Goal: Information Seeking & Learning: Learn about a topic

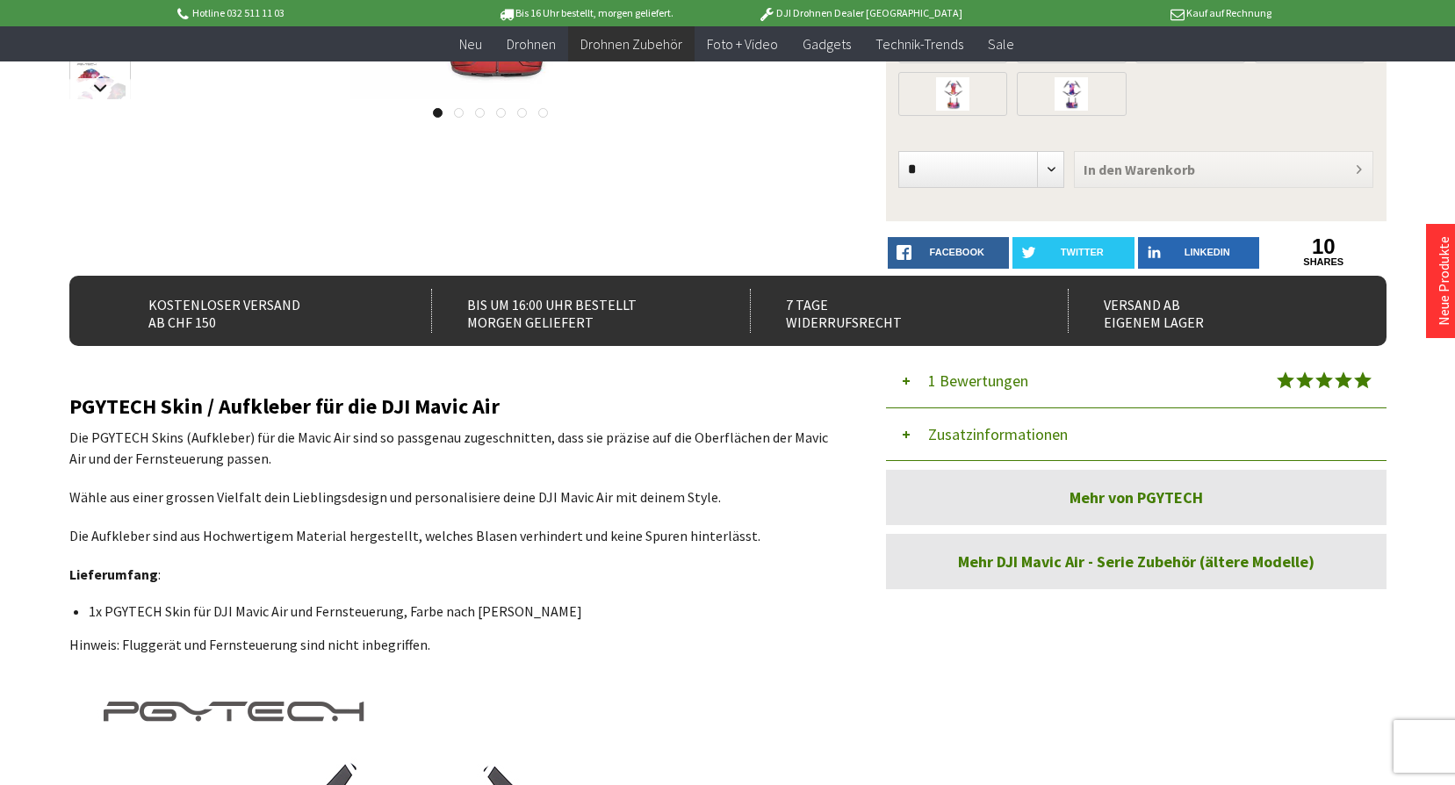
scroll to position [439, 0]
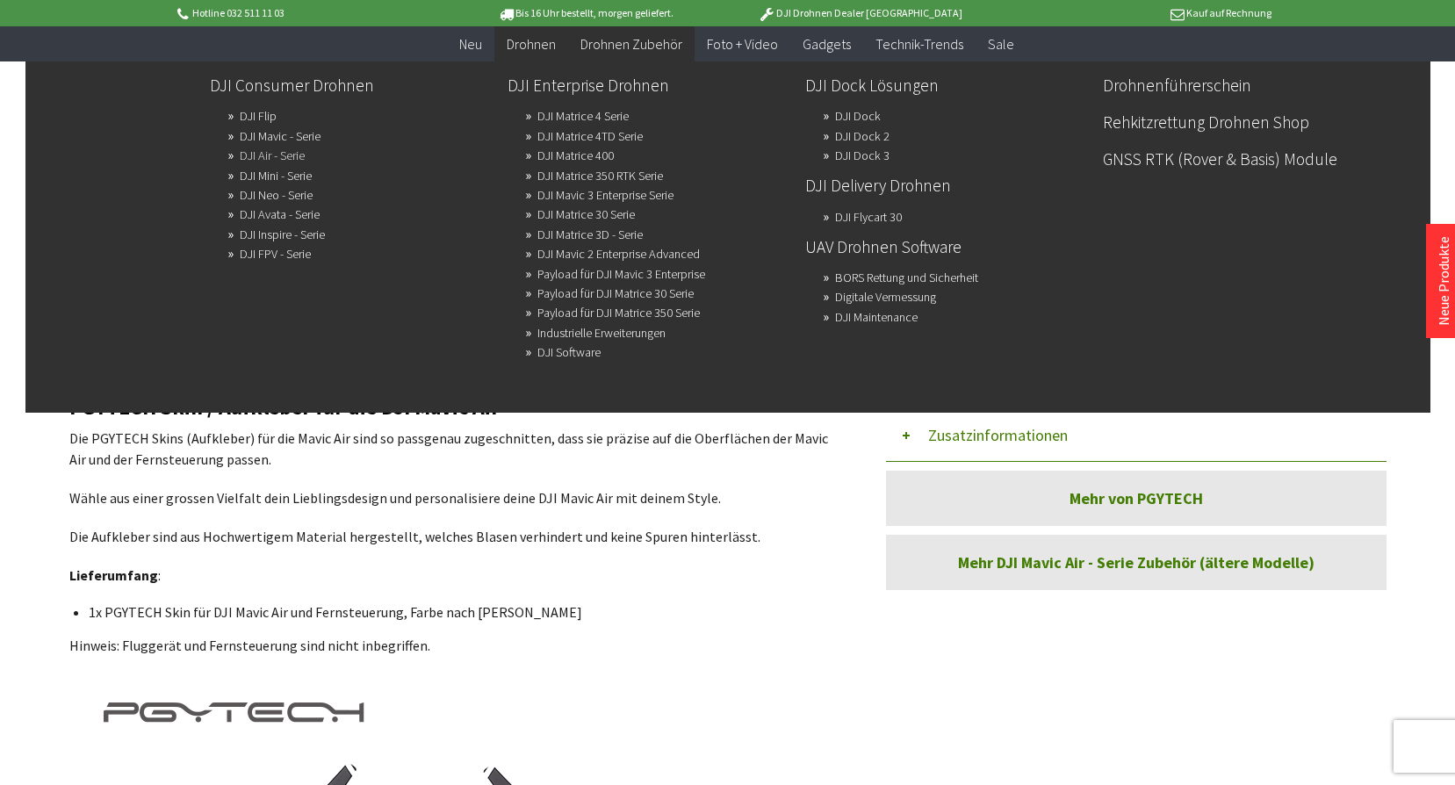
click at [271, 160] on link "DJI Air - Serie" at bounding box center [272, 155] width 65 height 25
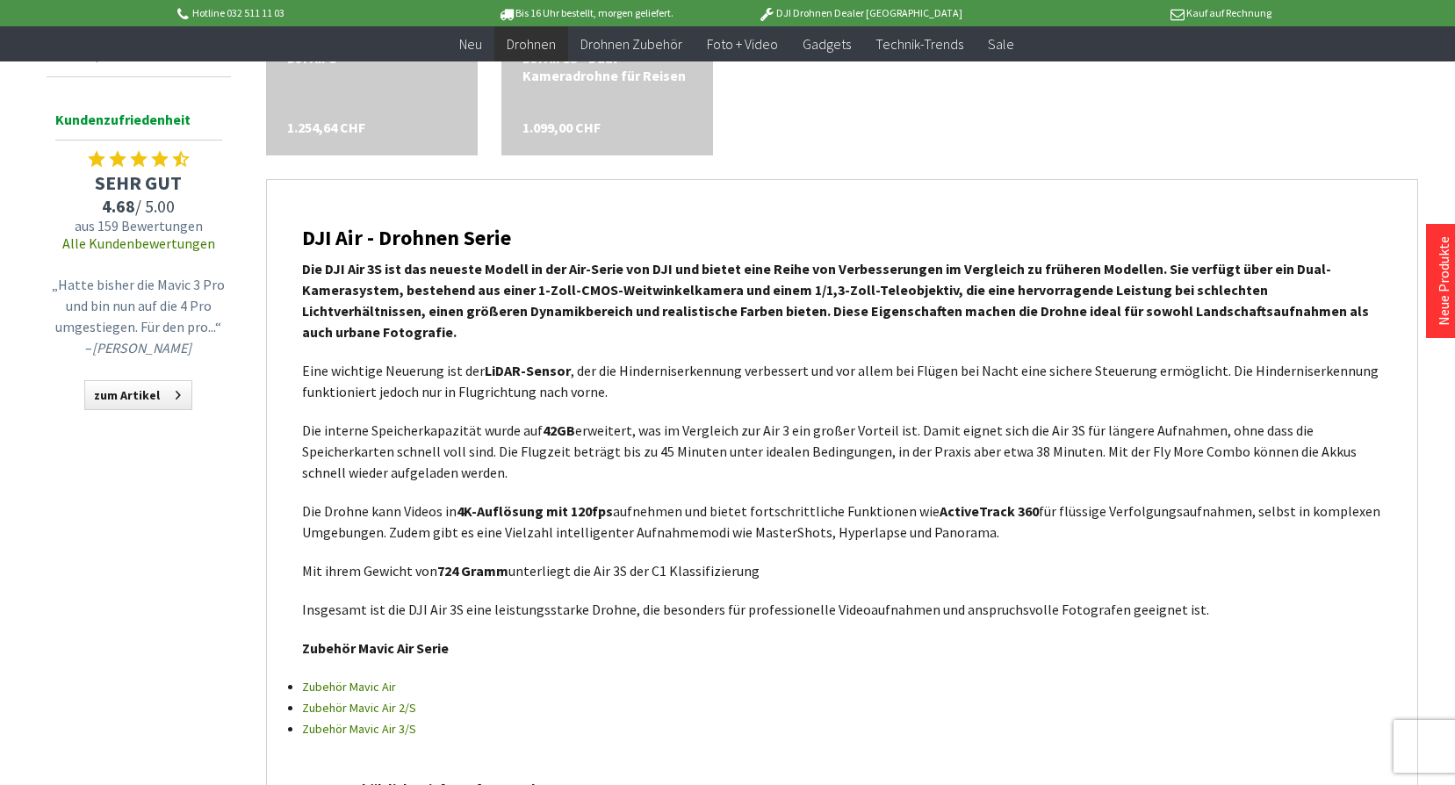
scroll to position [1317, 0]
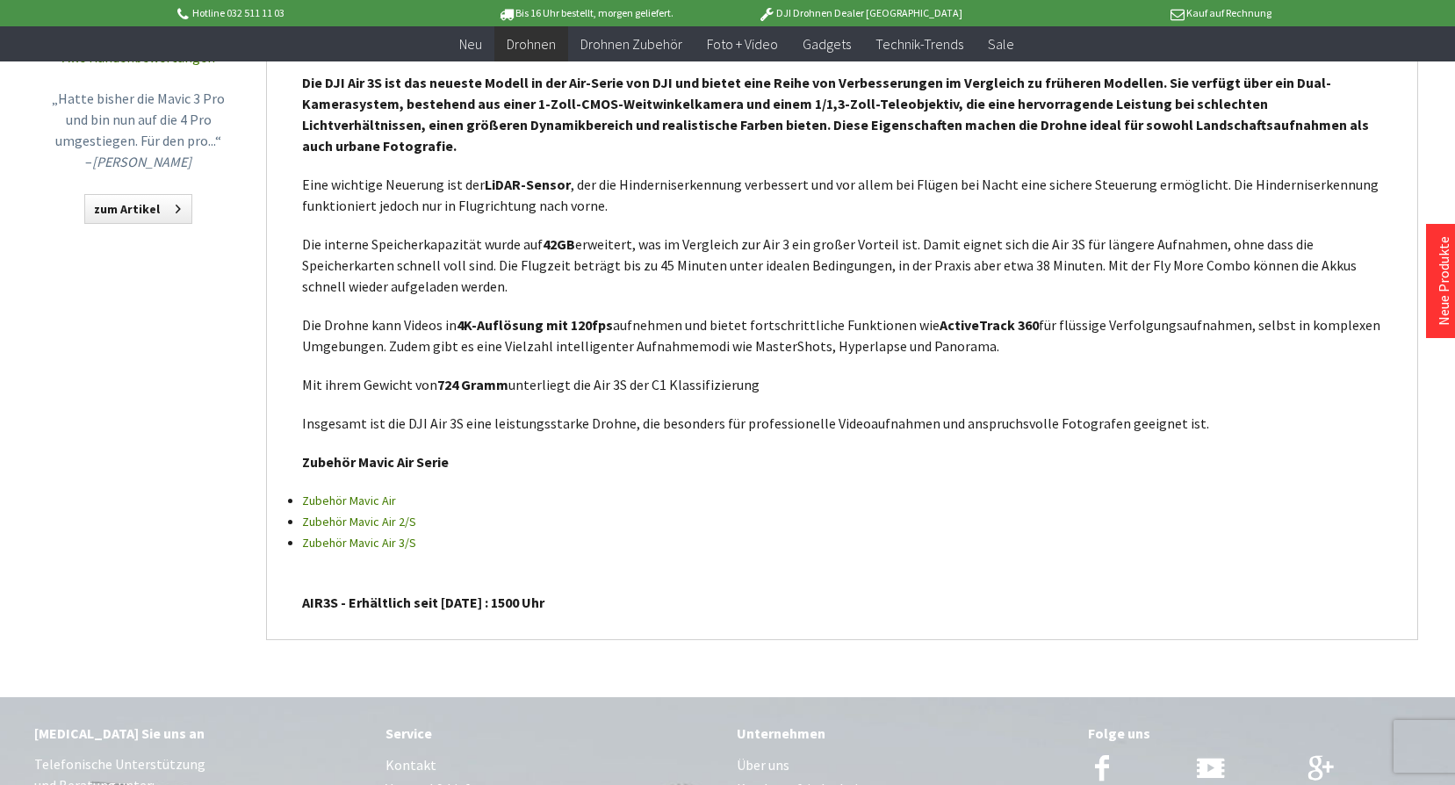
click at [359, 535] on link "Zubehör Mavic Air 3/S" at bounding box center [359, 543] width 114 height 16
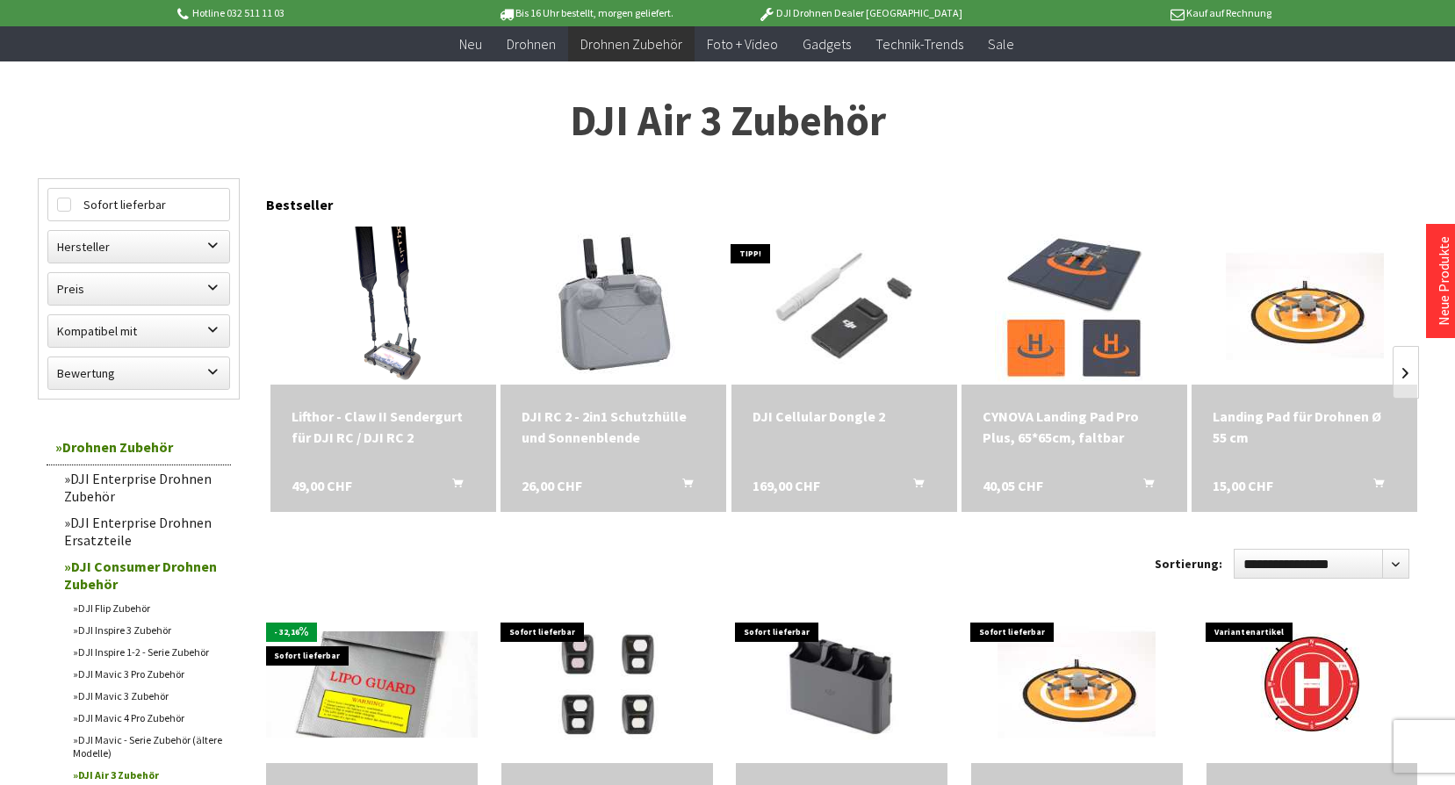
scroll to position [176, 0]
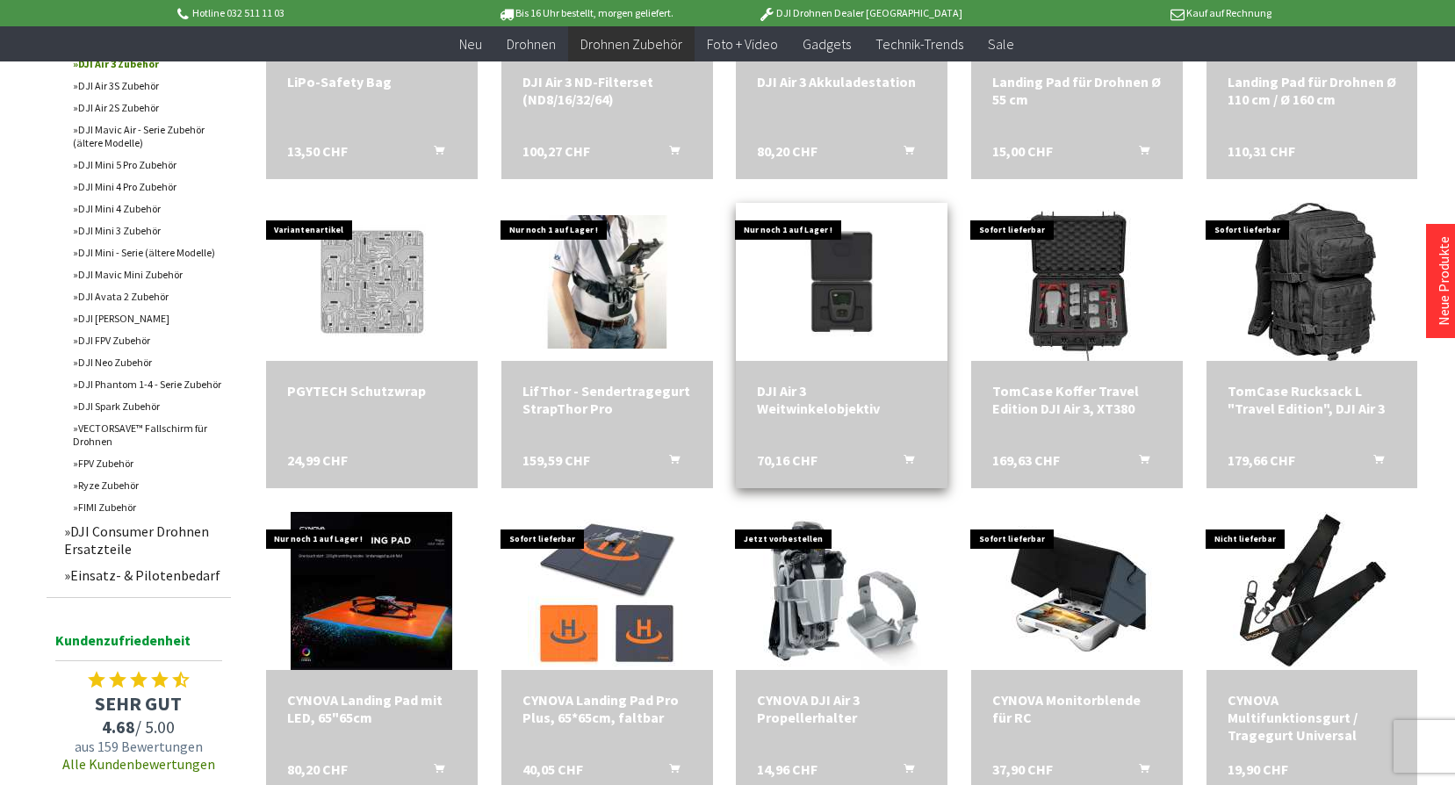
scroll to position [878, 0]
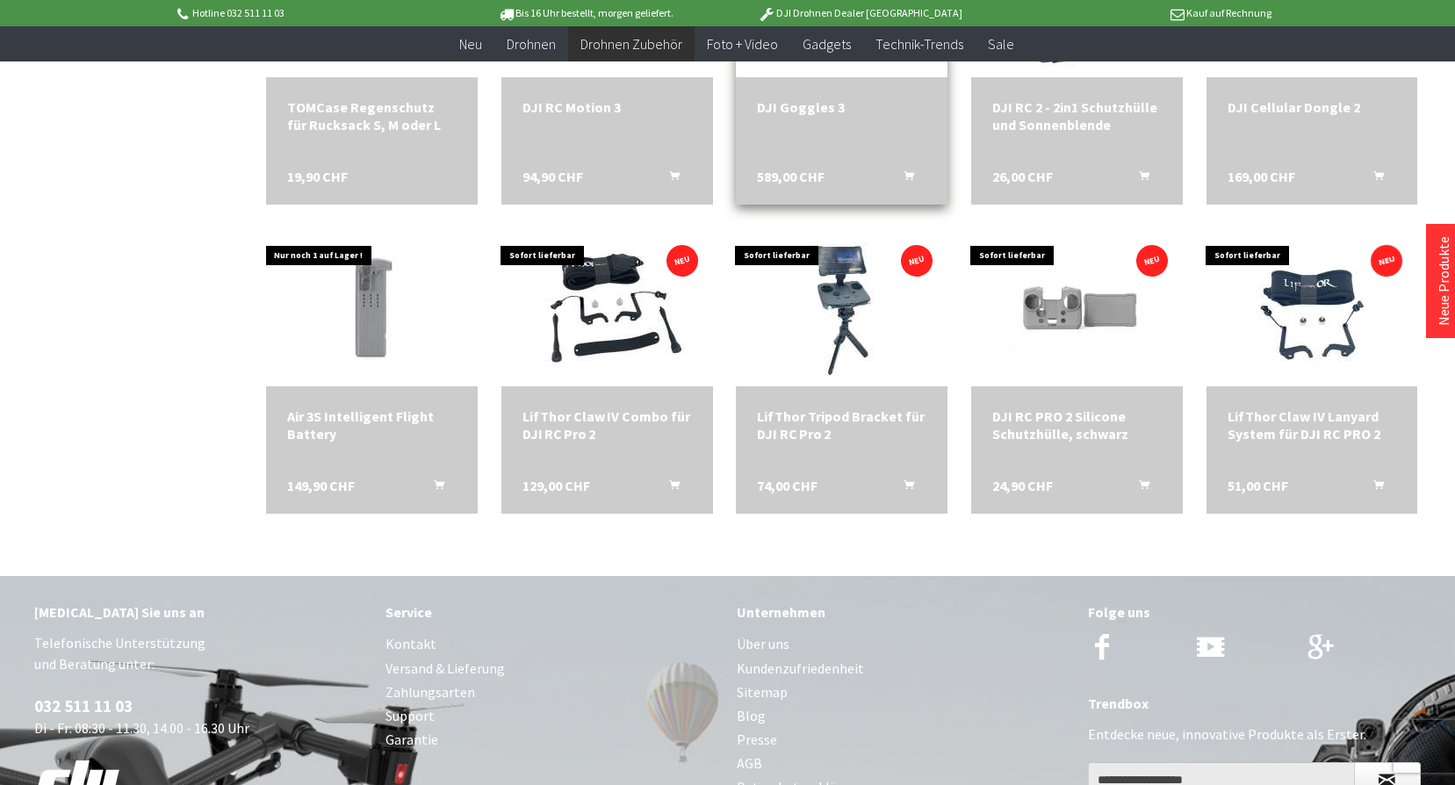
scroll to position [2020, 0]
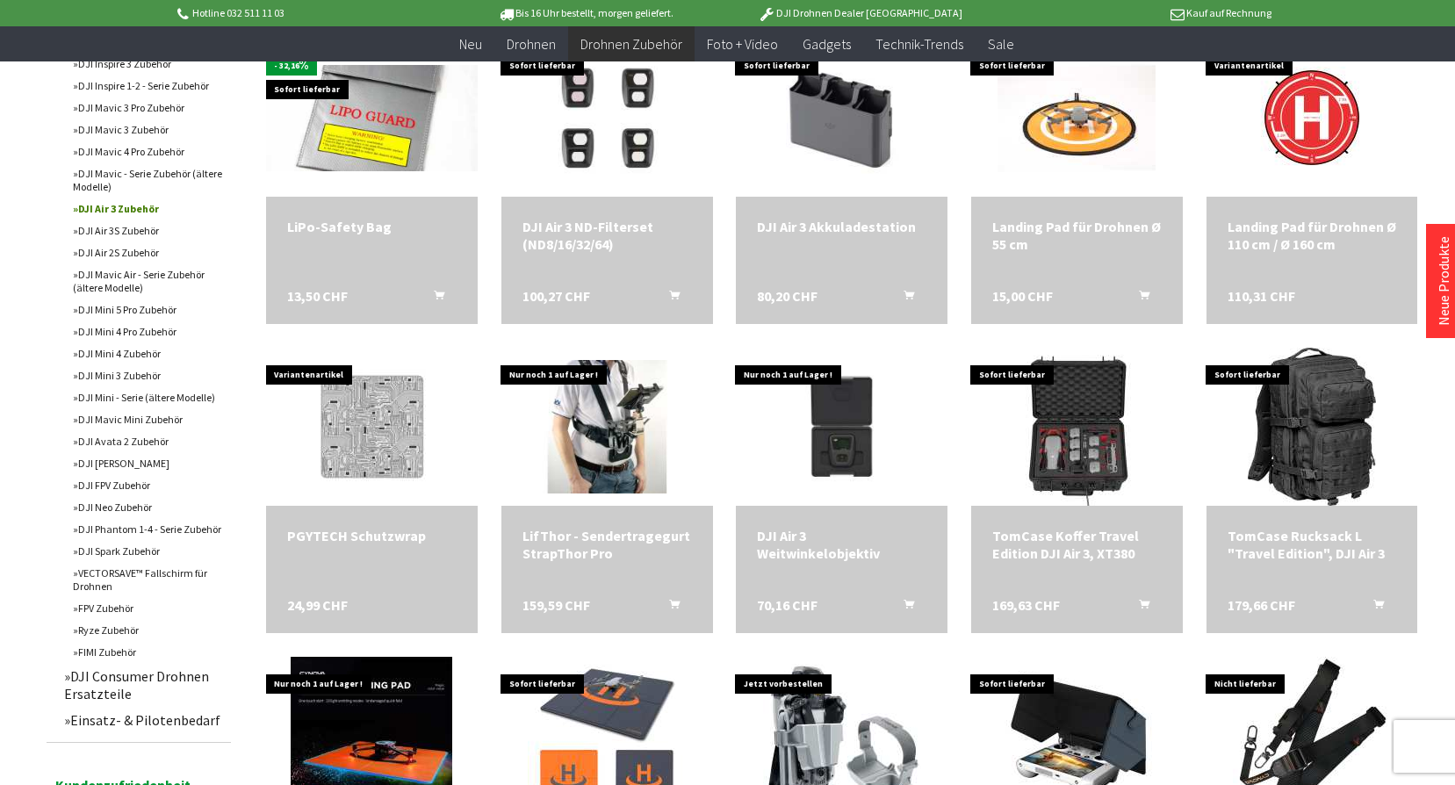
scroll to position [439, 0]
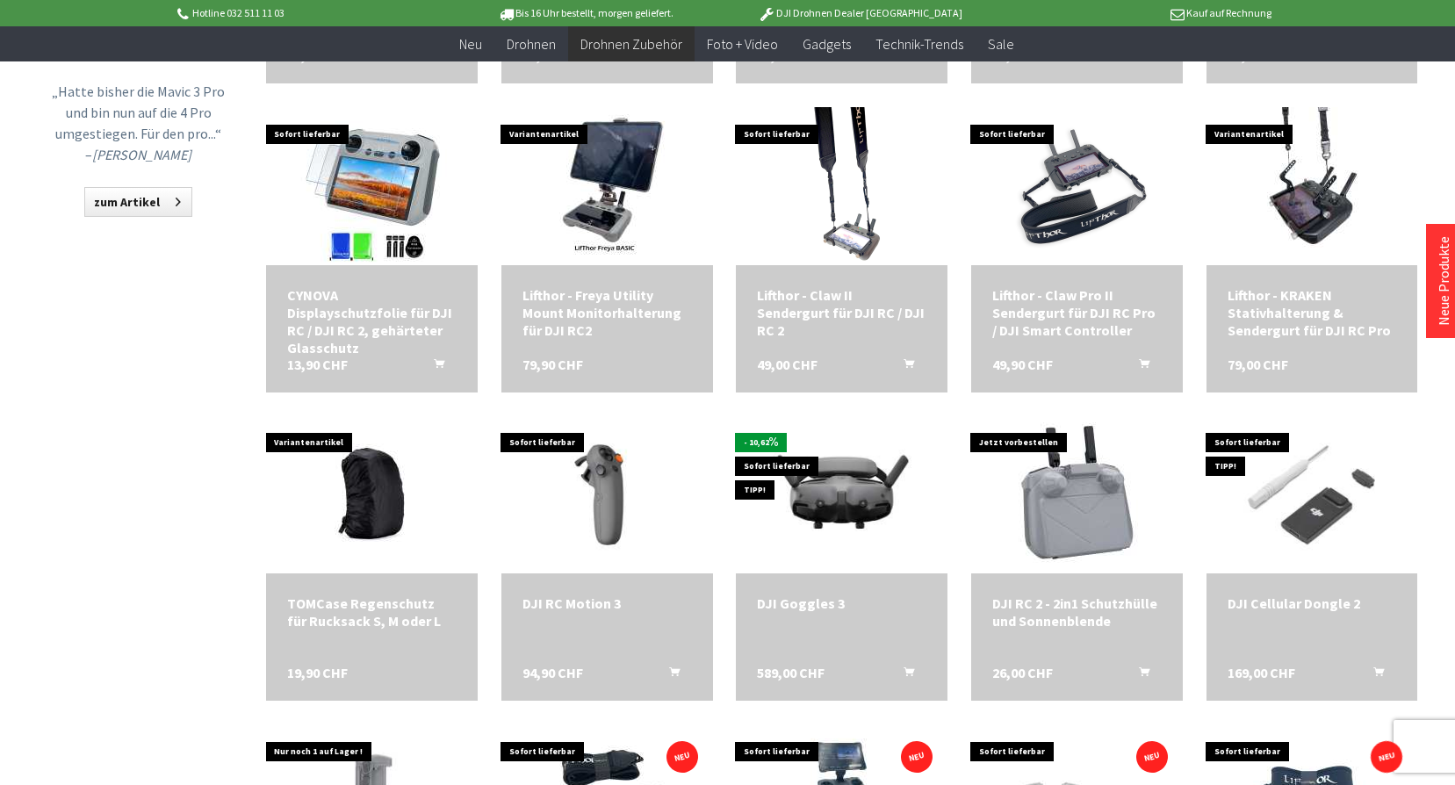
scroll to position [1844, 0]
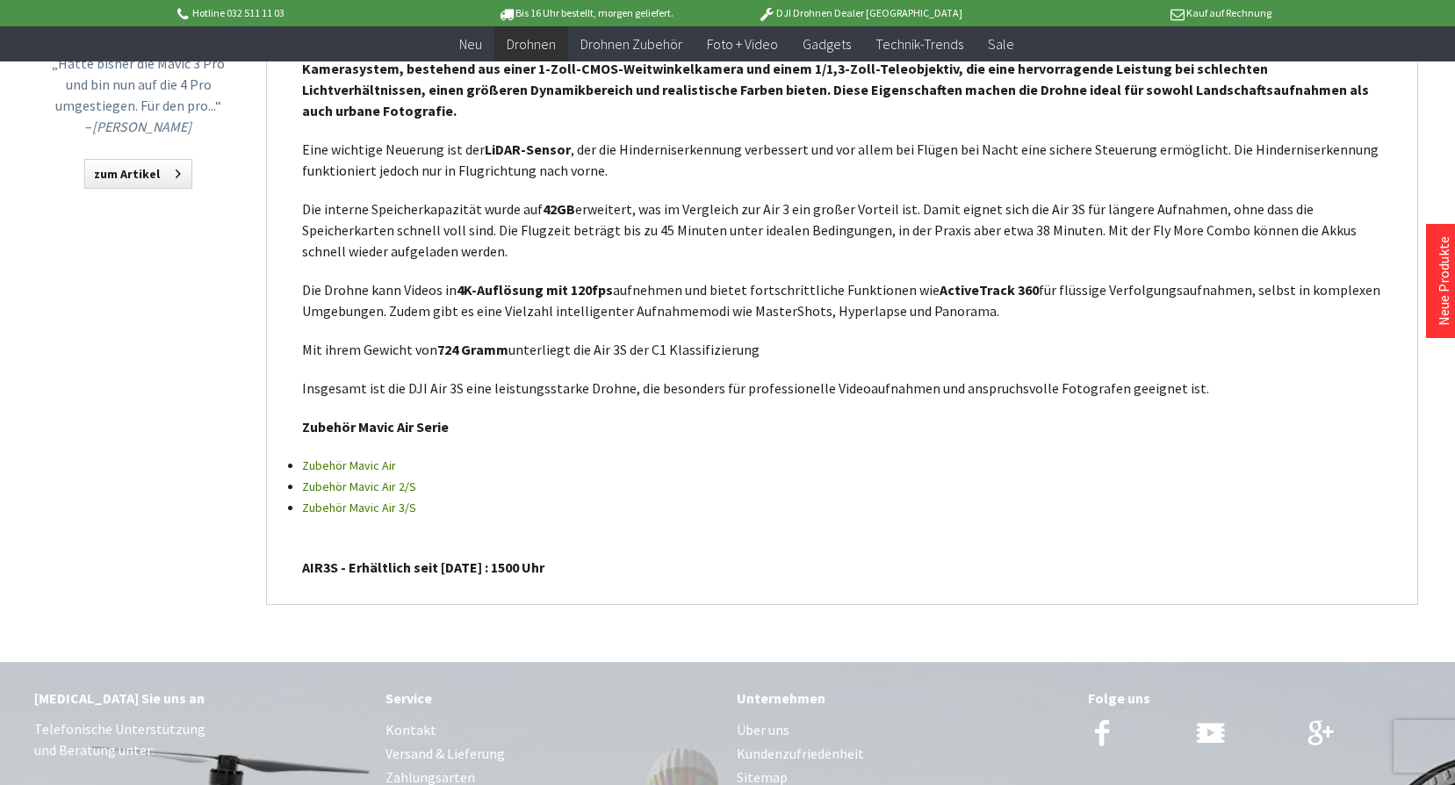
scroll to position [1317, 0]
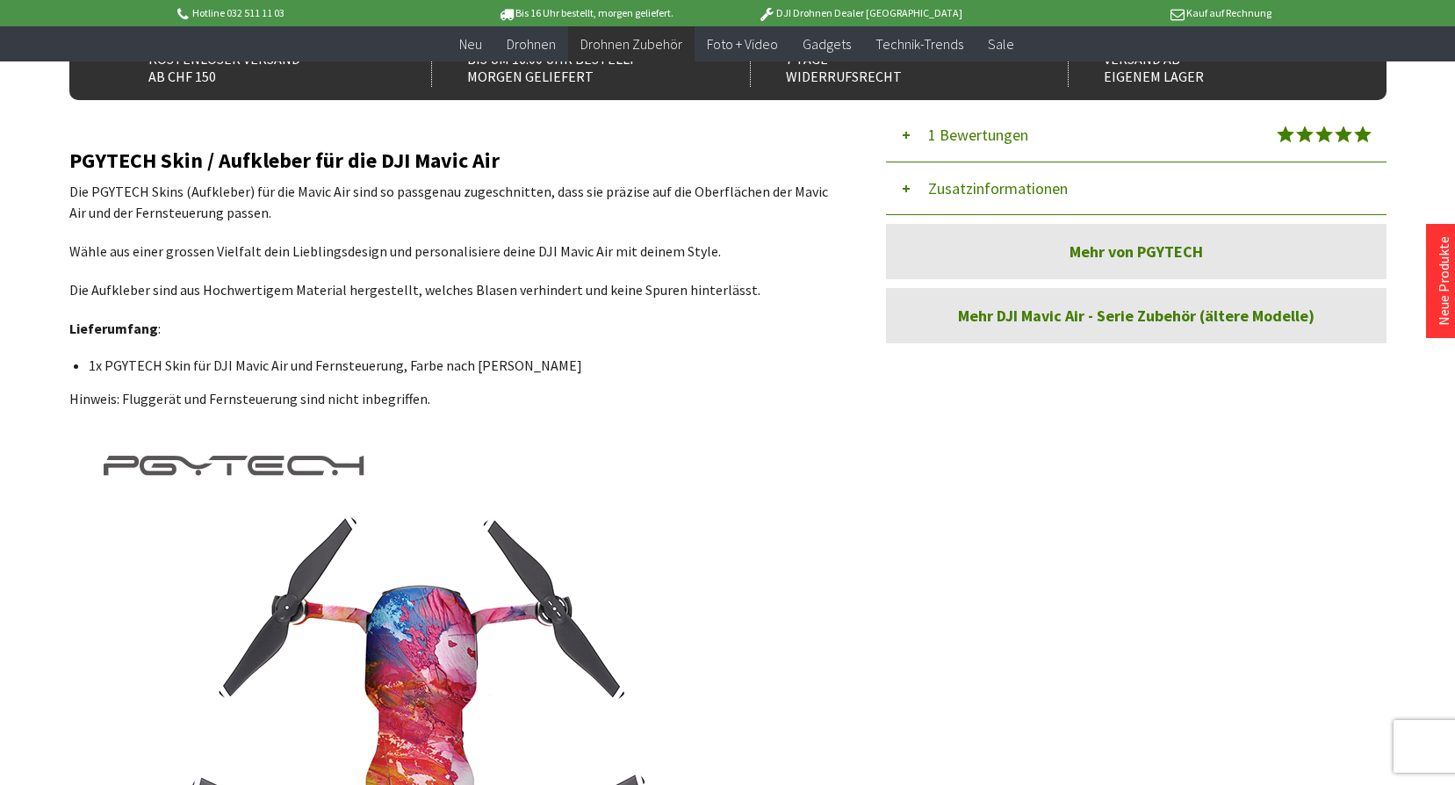
scroll to position [527, 0]
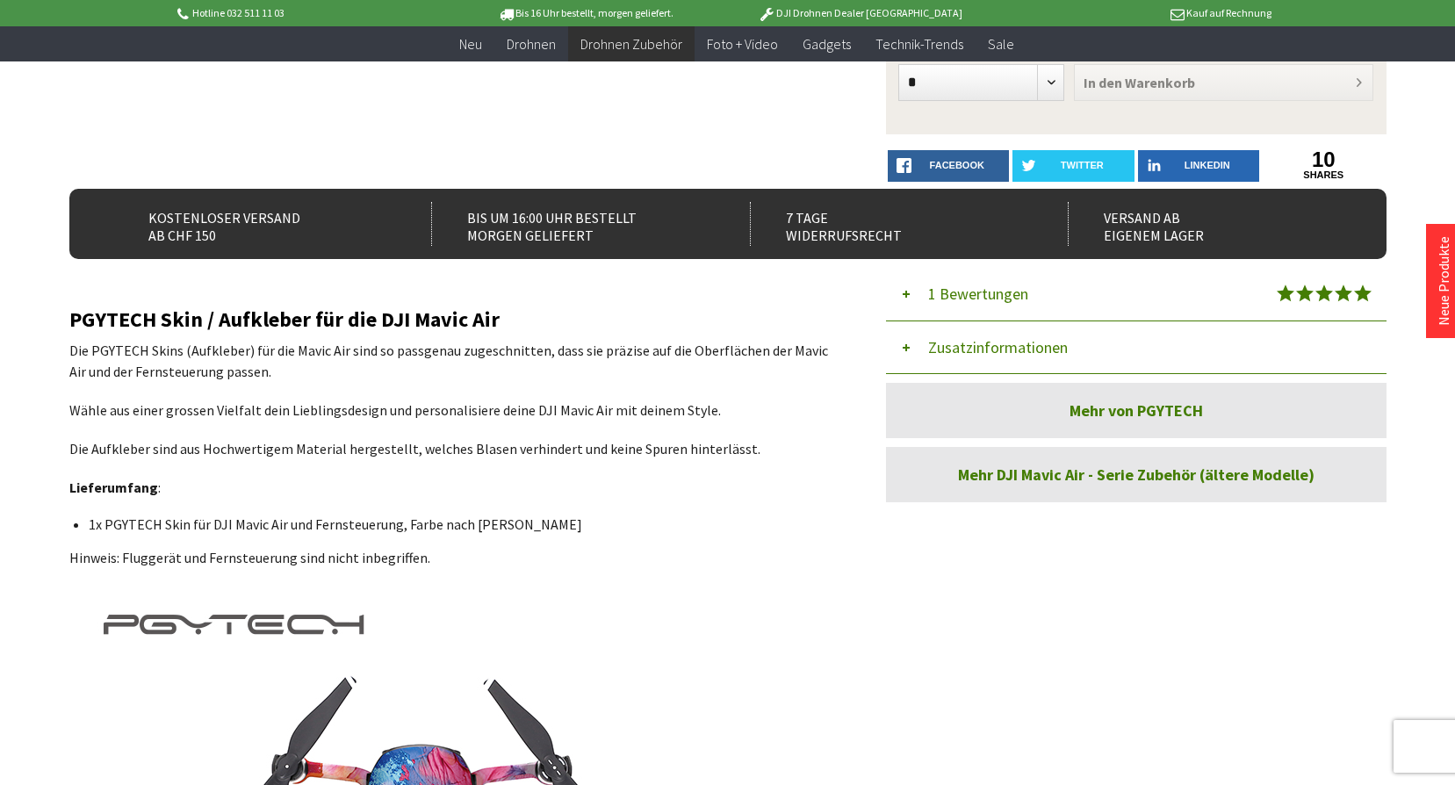
click at [1185, 408] on link "Mehr von PGYTECH" at bounding box center [1136, 410] width 501 height 55
click at [1163, 474] on link "Mehr DJI Mavic Air - Serie Zubehör (ältere Modelle)" at bounding box center [1136, 474] width 501 height 55
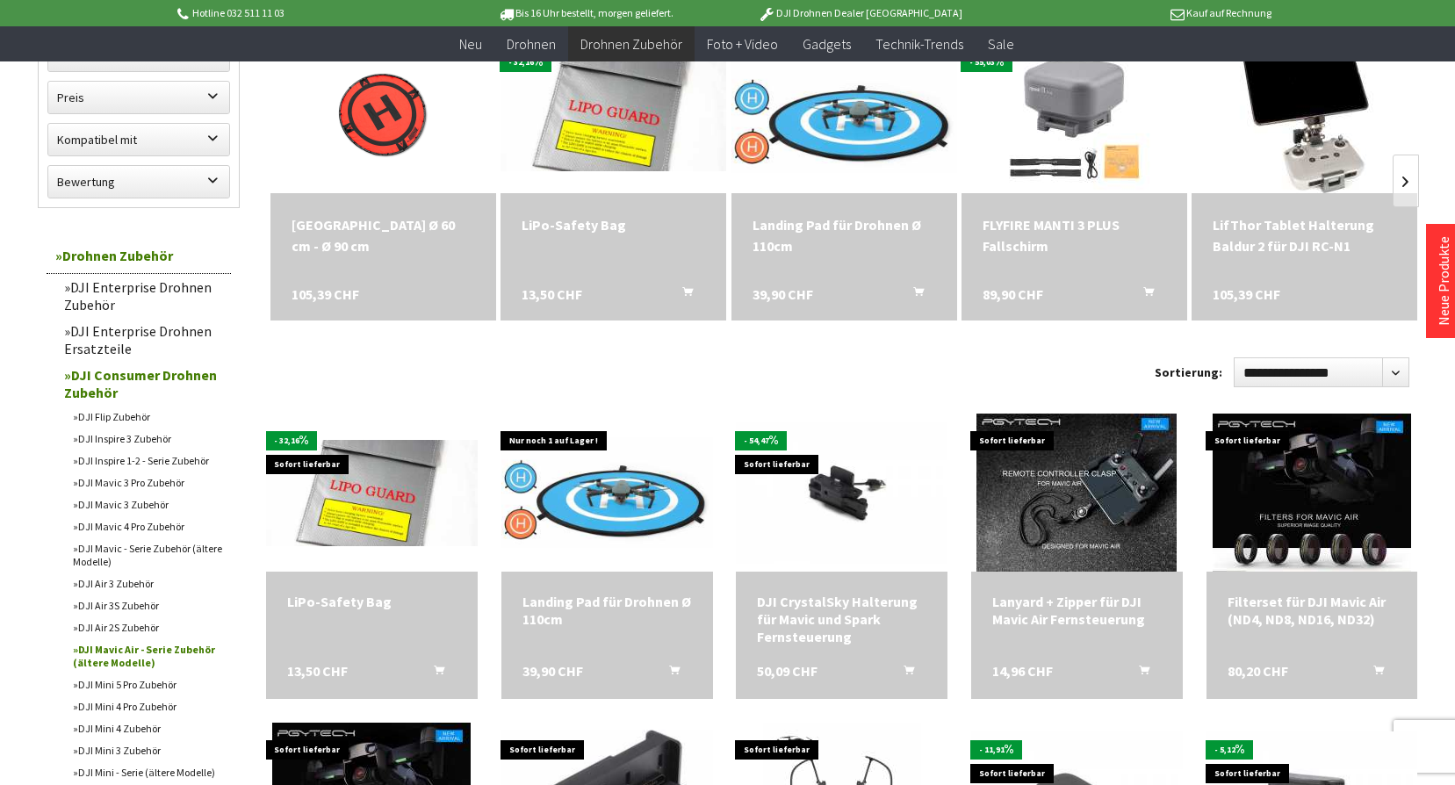
scroll to position [263, 0]
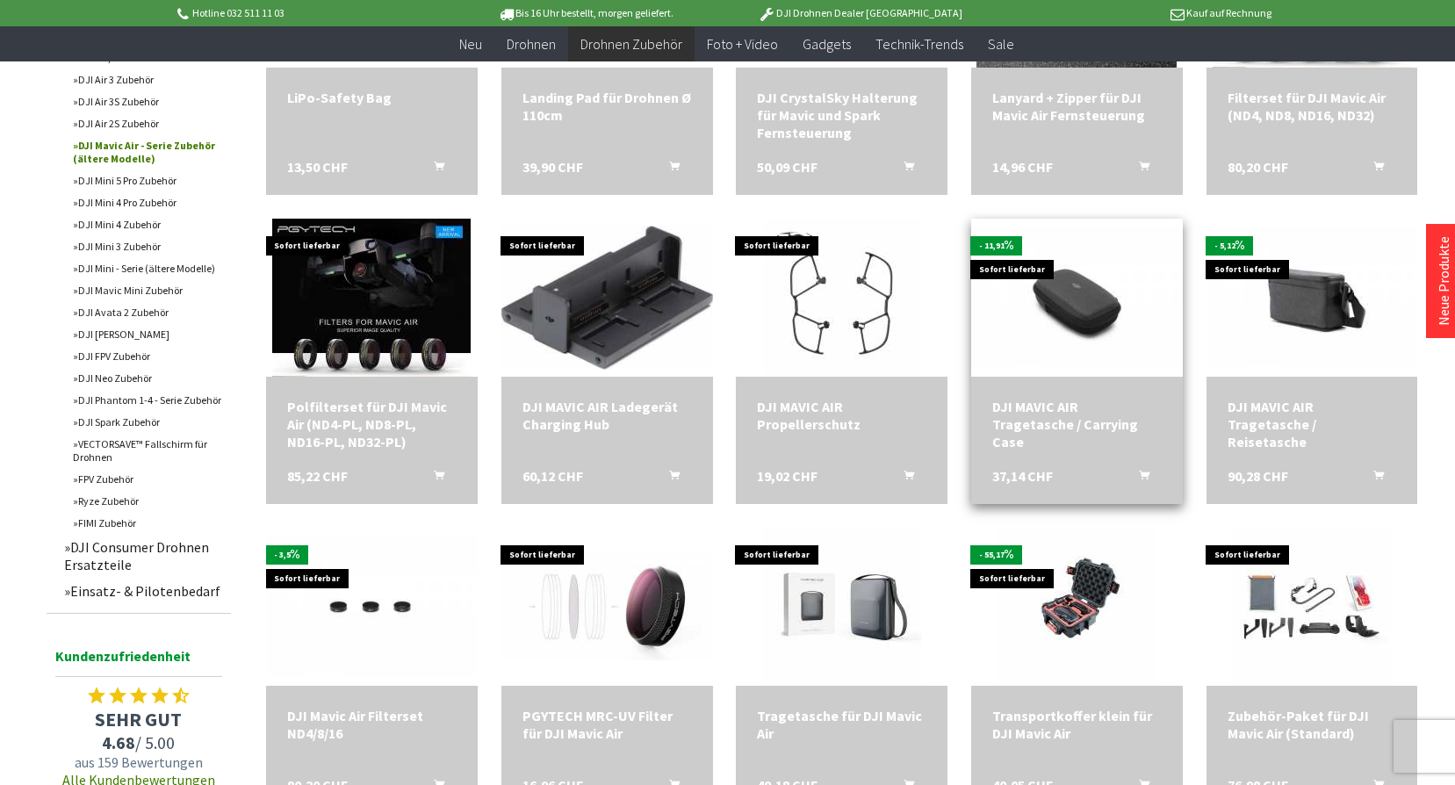
scroll to position [966, 0]
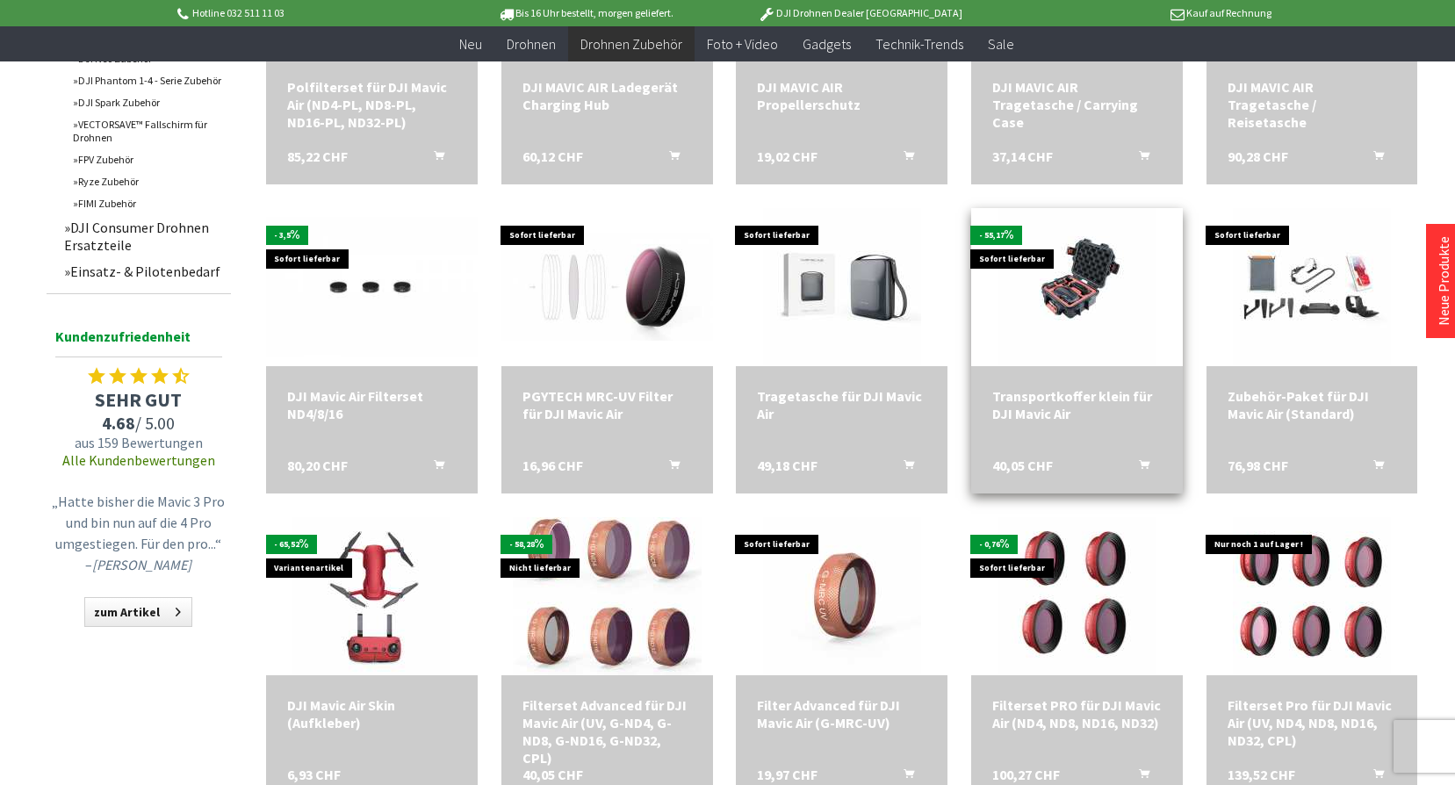
scroll to position [1230, 0]
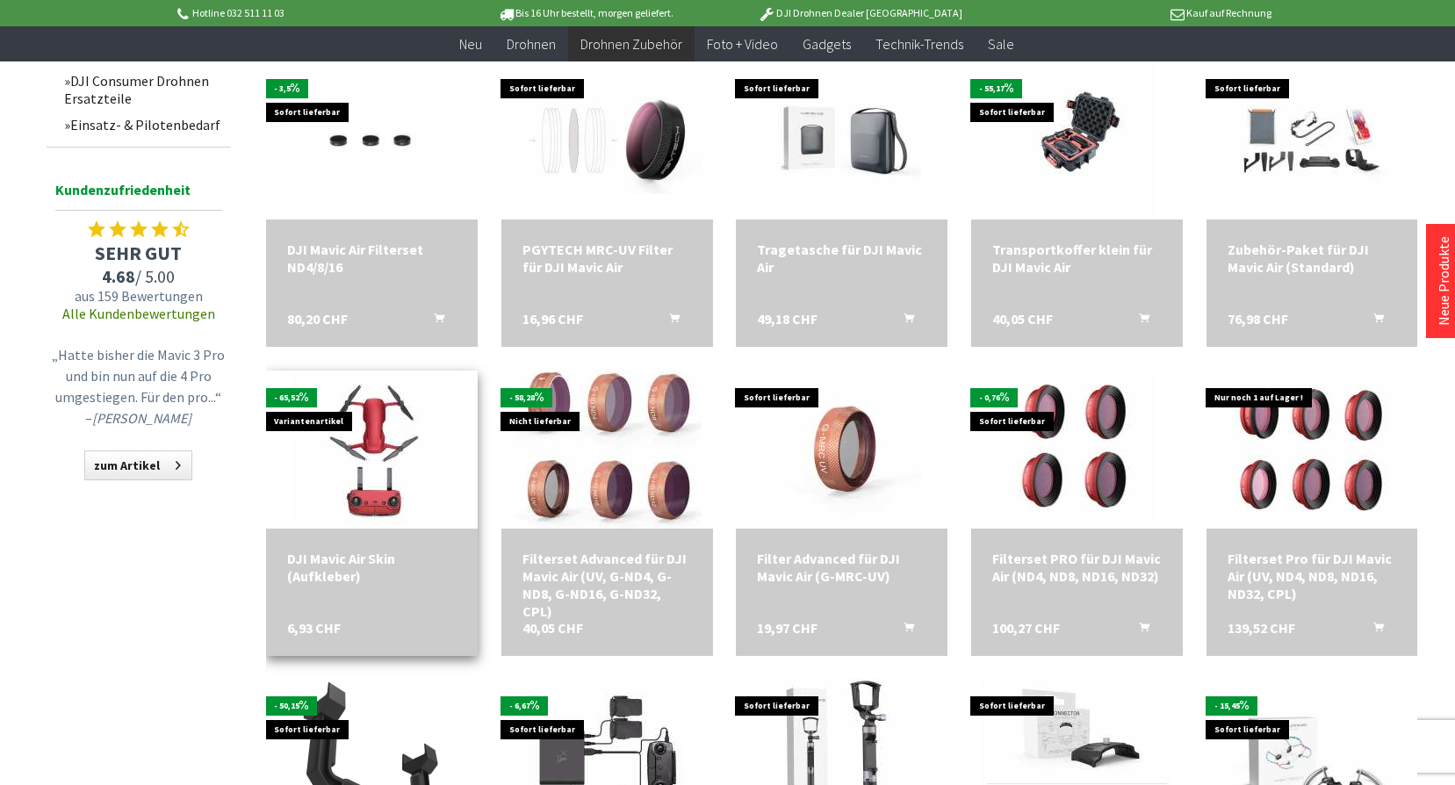
click at [360, 537] on div "DJI Mavic Air Skin (Aufkleber) 6,93 CHF" at bounding box center [372, 592] width 212 height 127
click at [368, 501] on img at bounding box center [371, 449] width 221 height 221
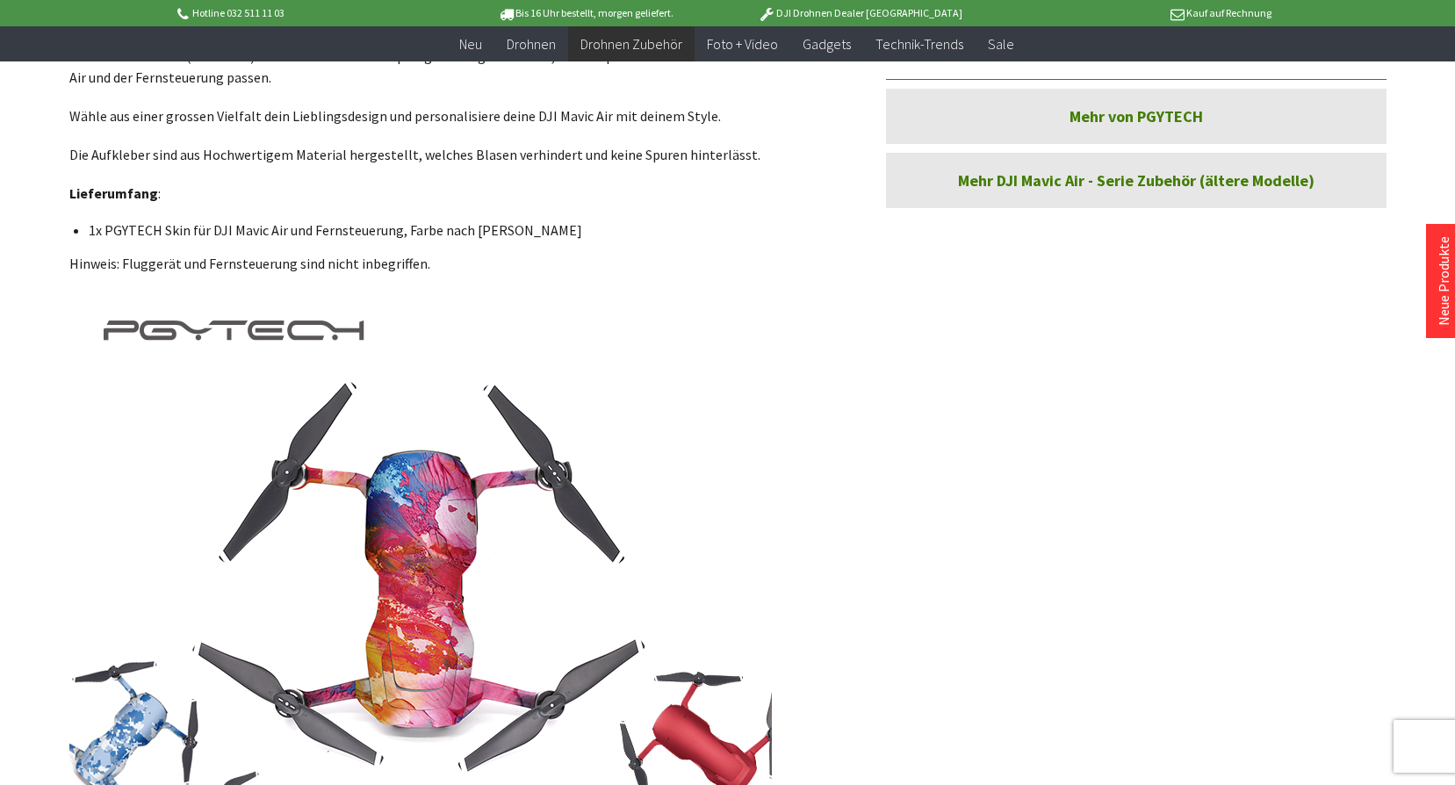
scroll to position [790, 0]
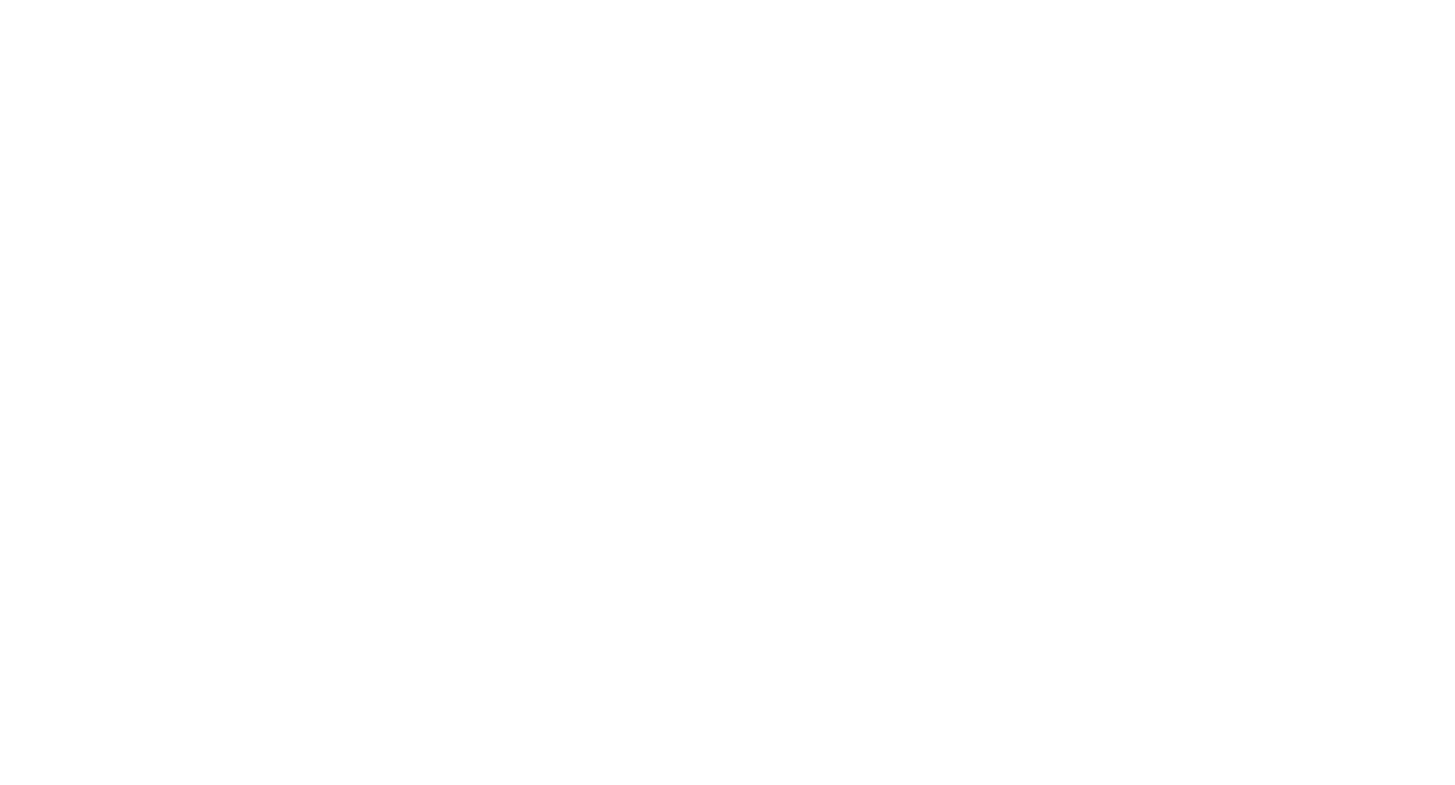
scroll to position [514, 0]
